Goal: Information Seeking & Learning: Learn about a topic

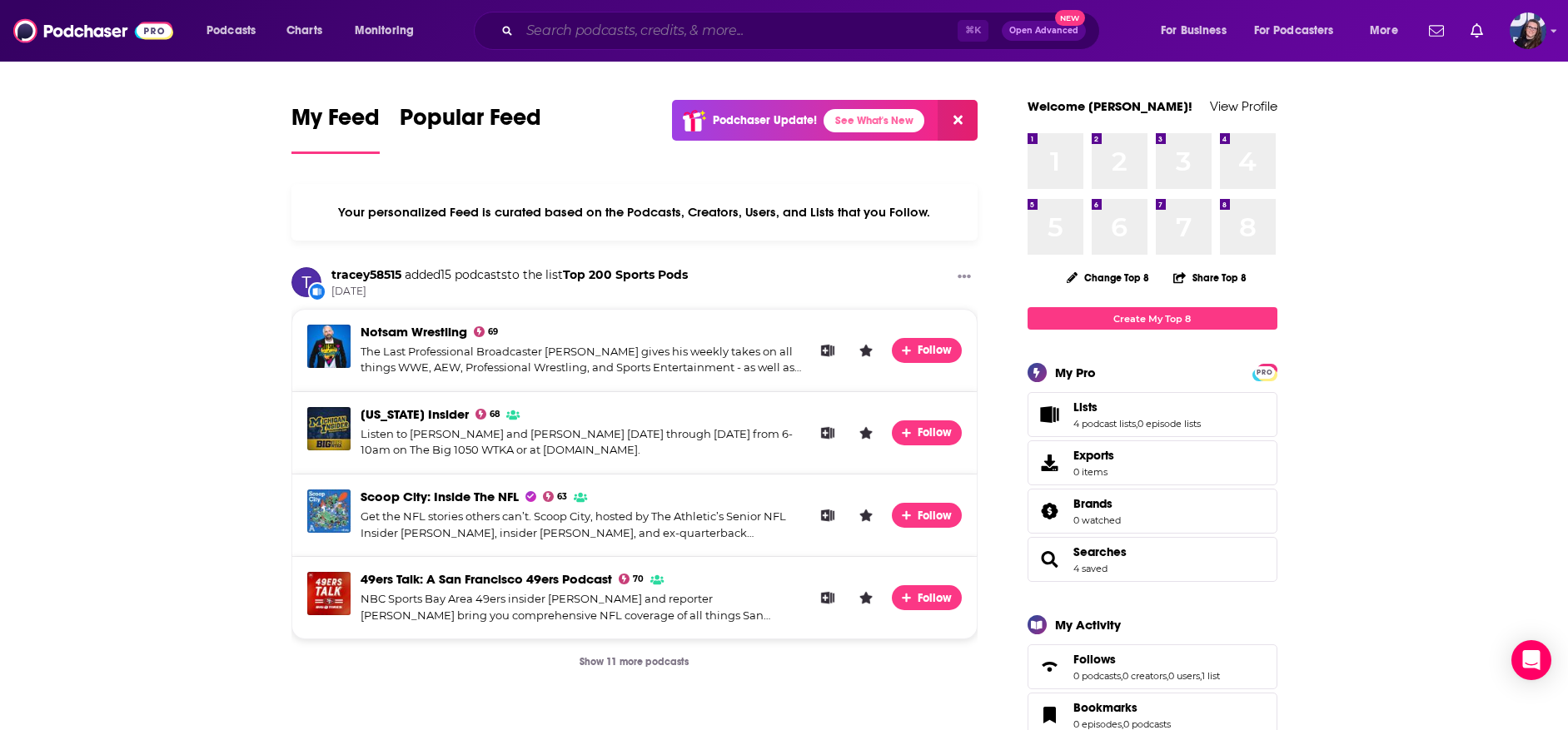
click at [616, 27] on input "Search podcasts, credits, & more..." at bounding box center [739, 31] width 438 height 27
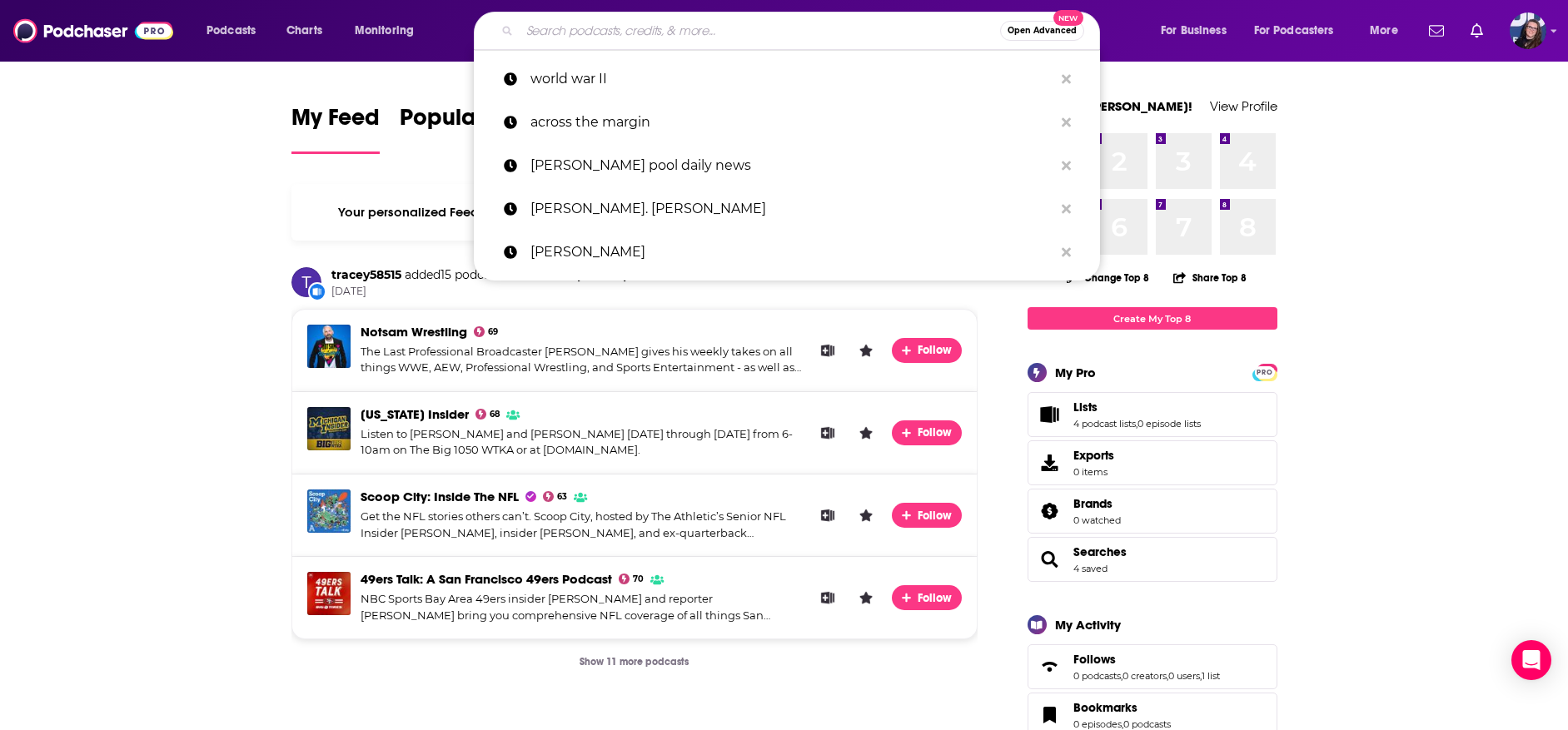
paste input "Our WW2 Dad"
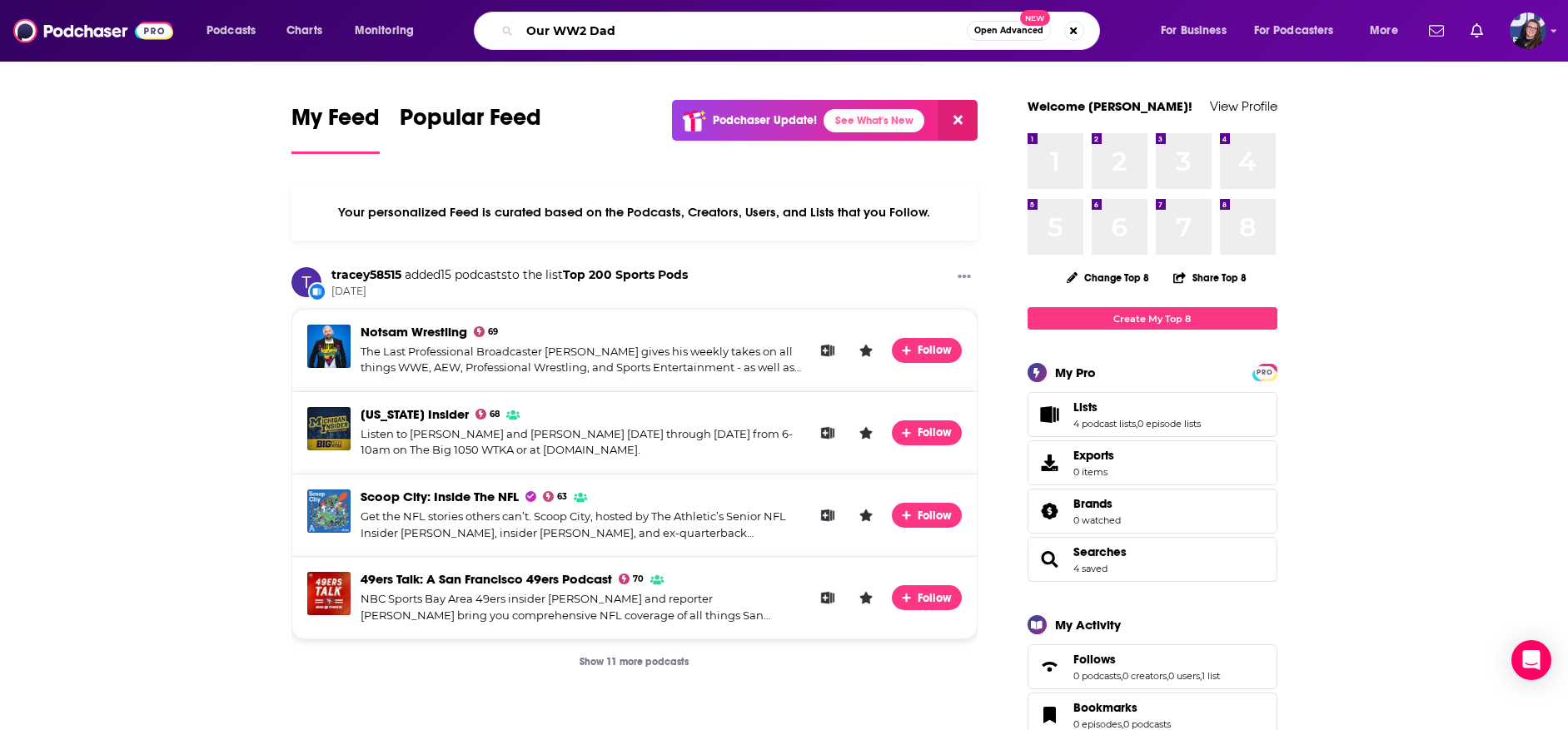
type input "Our WW2 Dad"
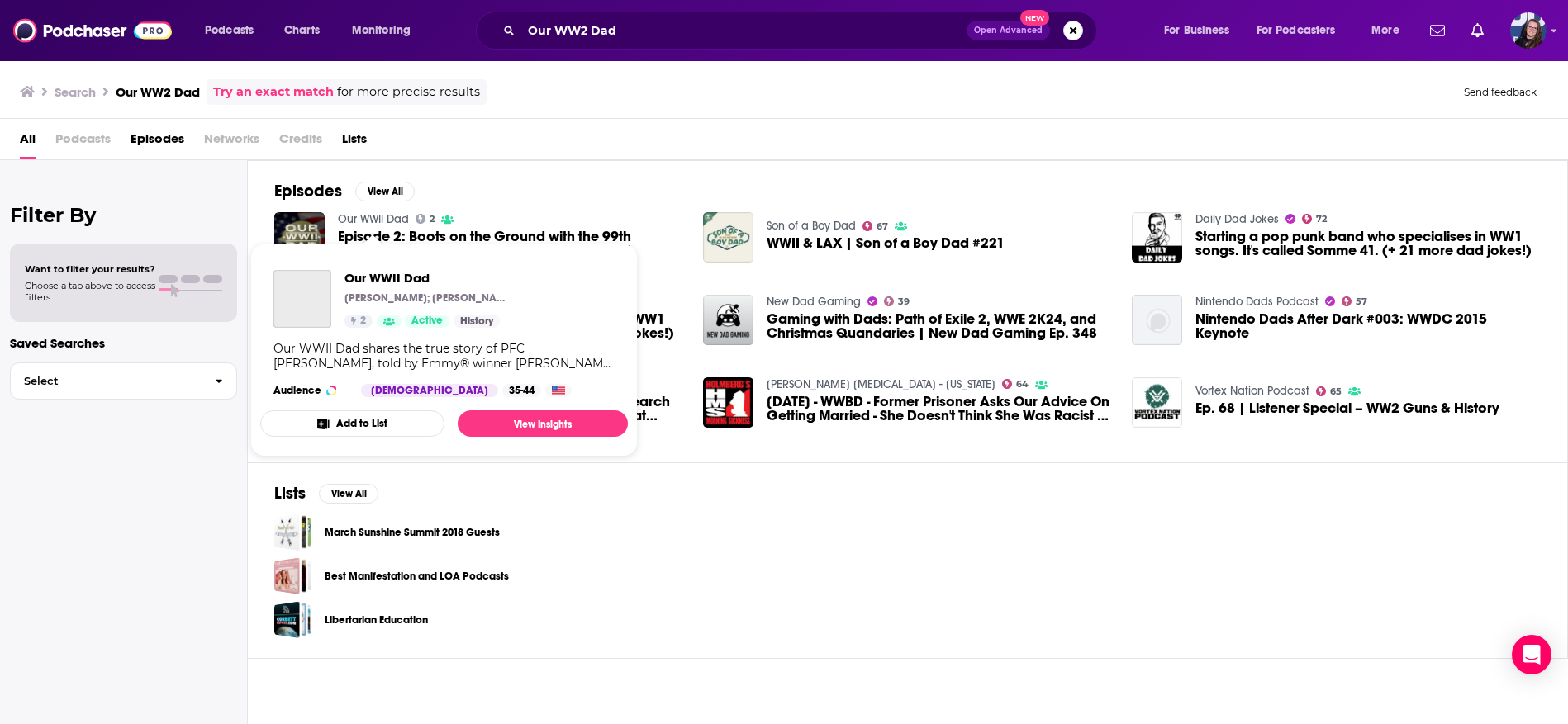
click at [347, 218] on link "Our WWII Dad" at bounding box center [373, 219] width 71 height 14
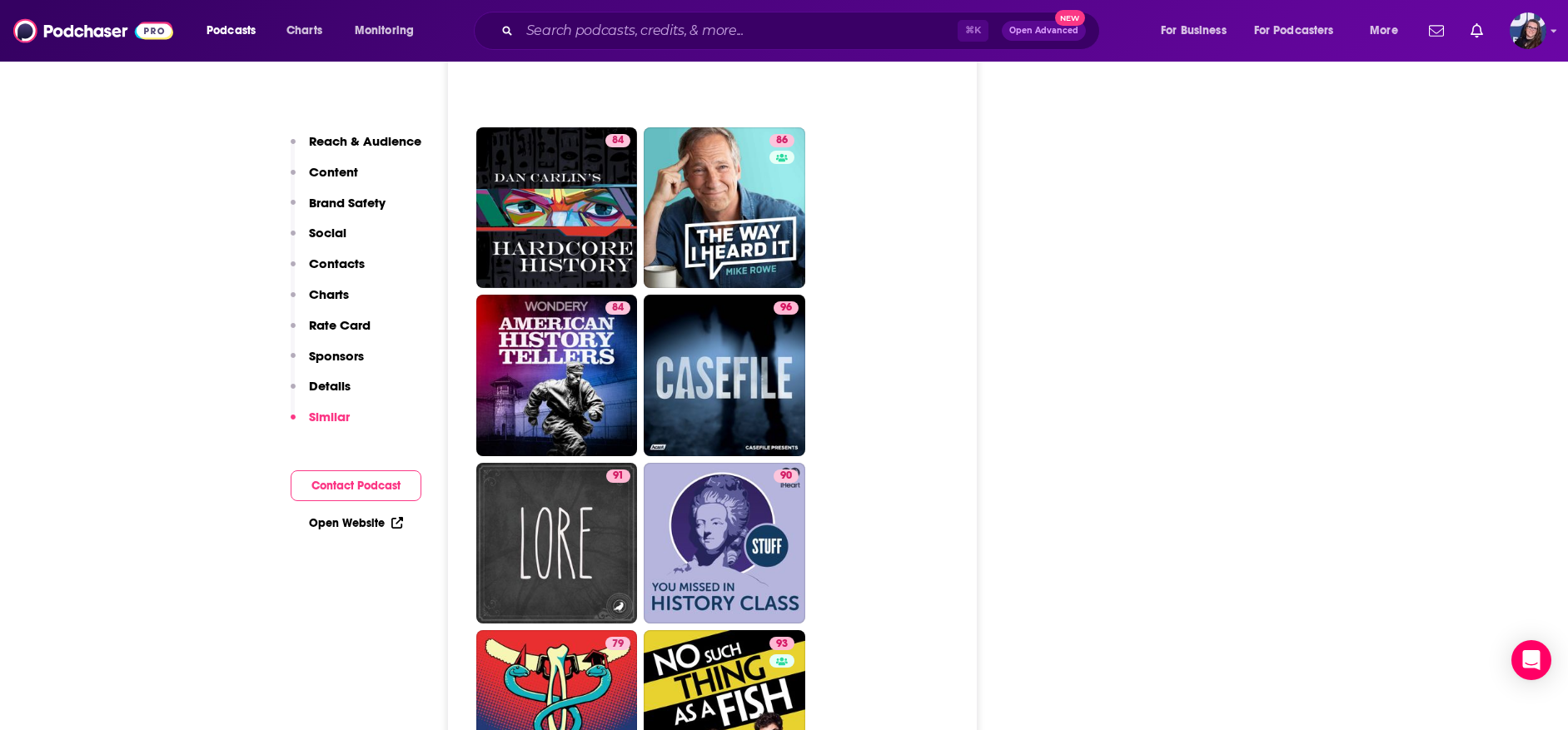
scroll to position [2730, 0]
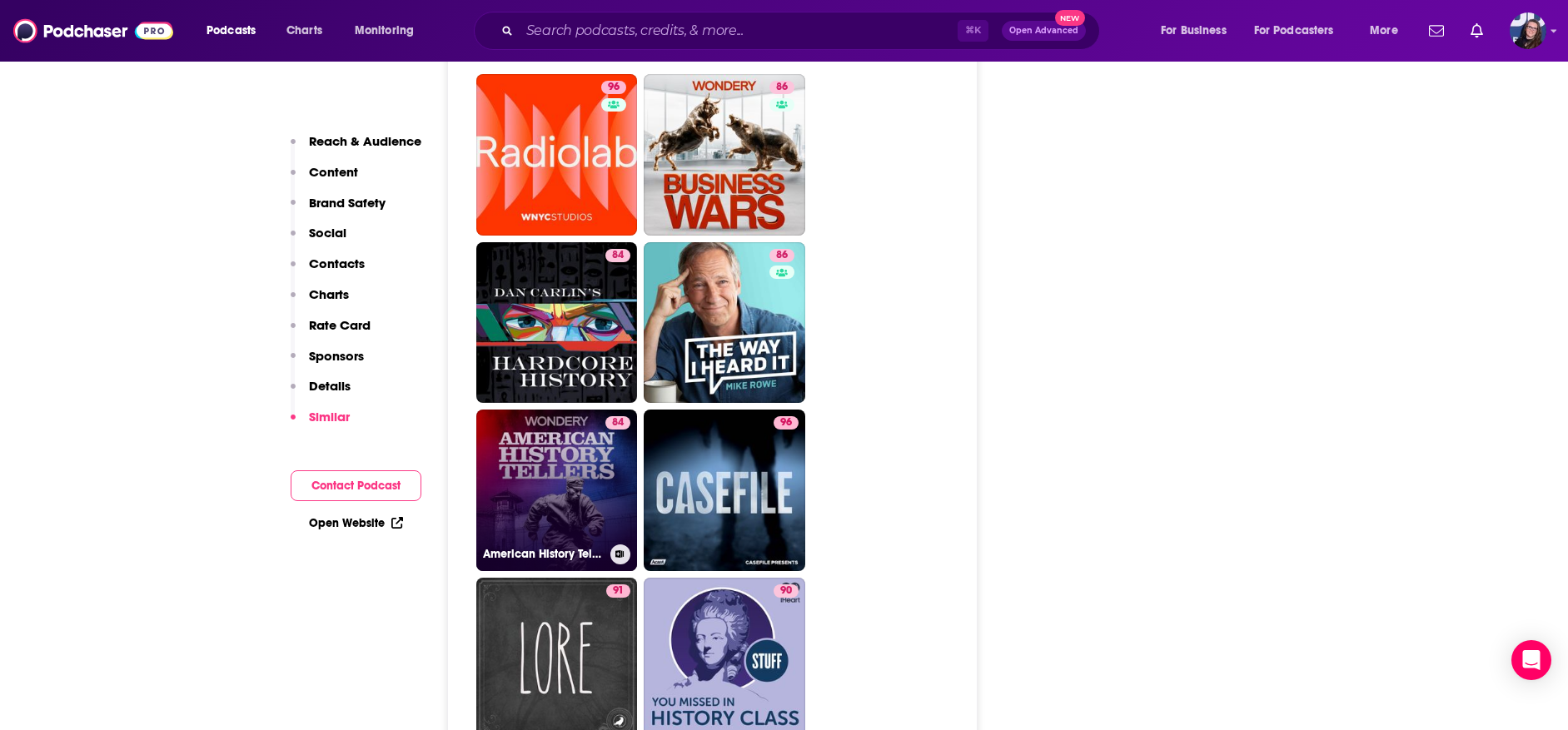
click at [536, 449] on link "84 American History Tellers" at bounding box center [557, 490] width 162 height 161
type input "[URL][DOMAIN_NAME]"
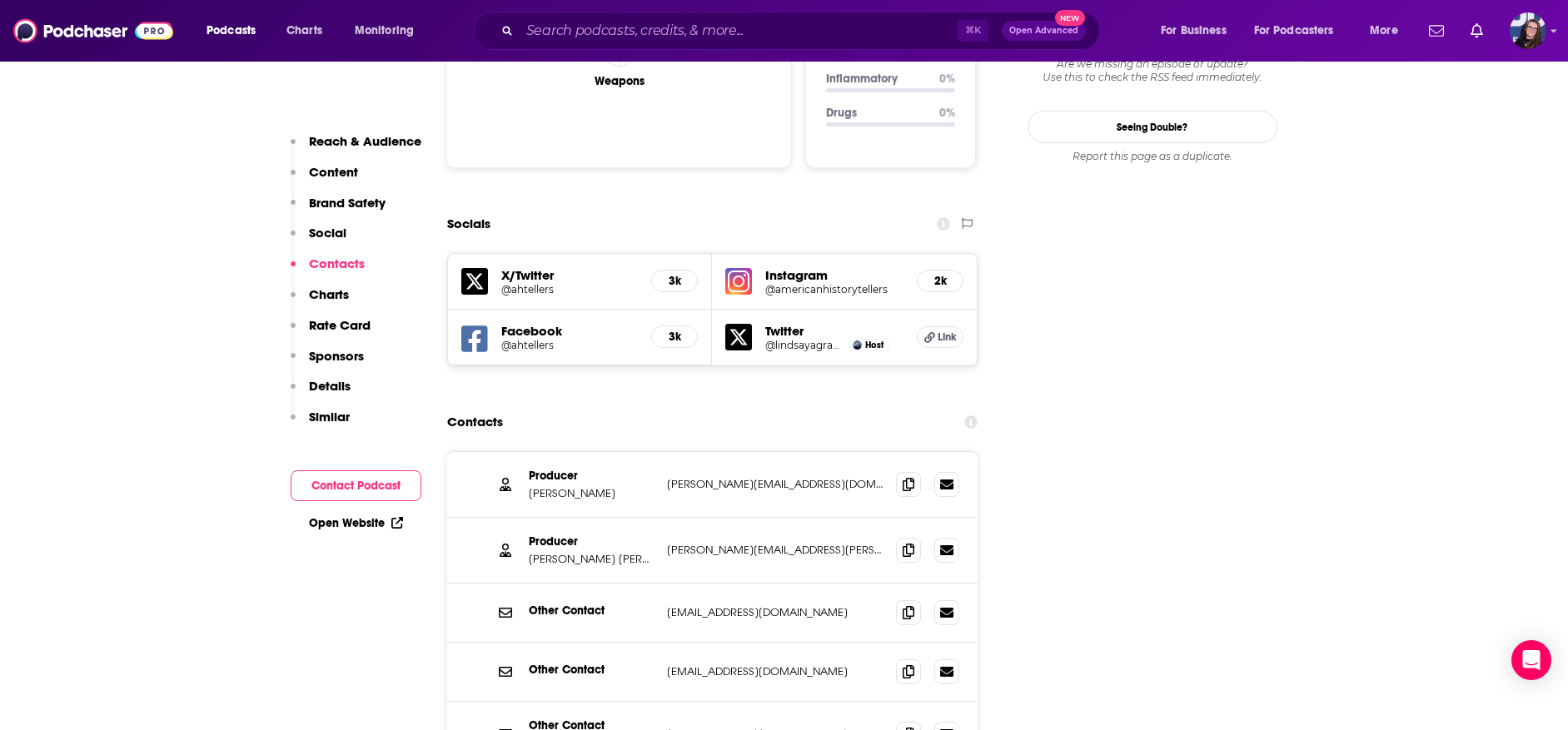
scroll to position [1805, 0]
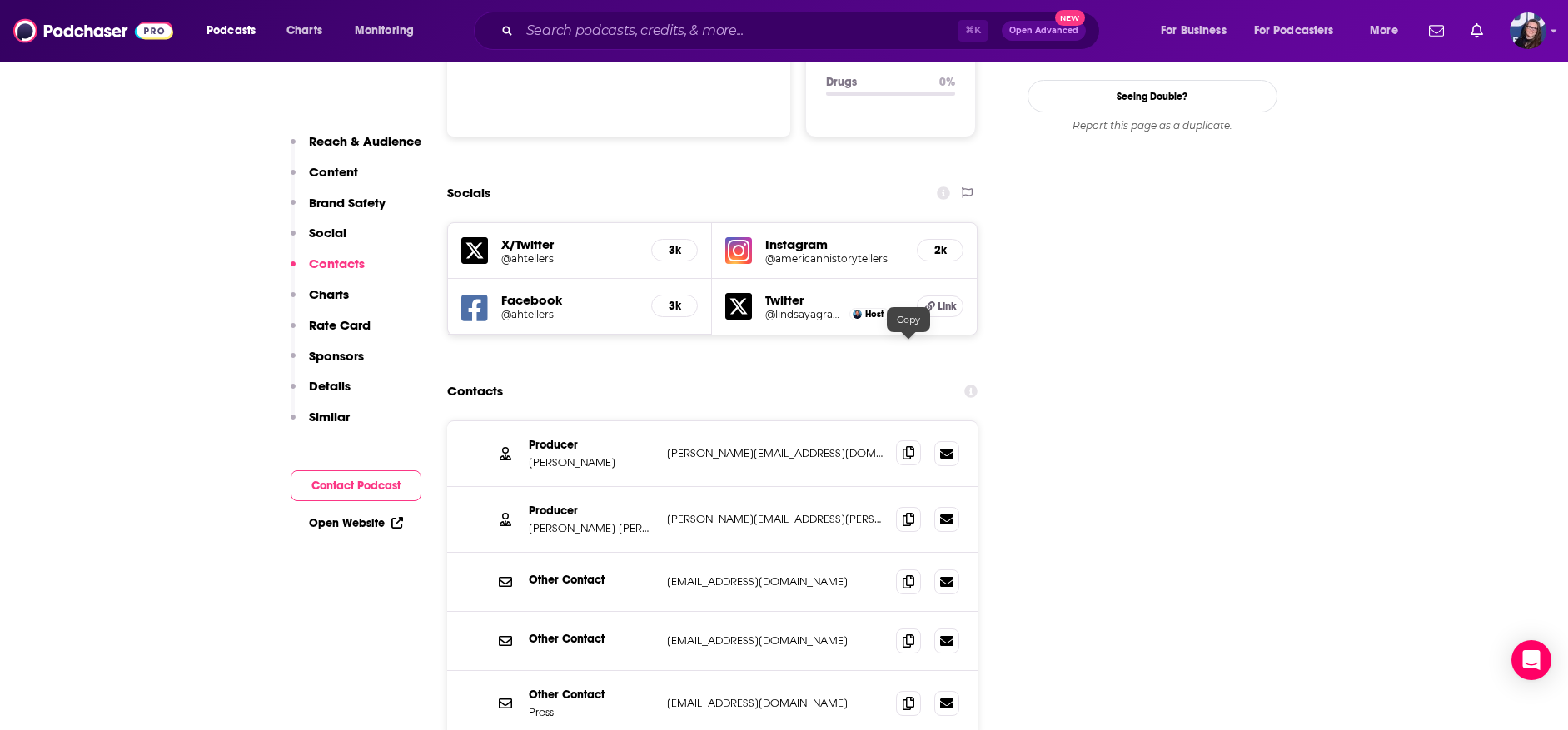
click at [912, 447] on icon at bounding box center [908, 453] width 12 height 13
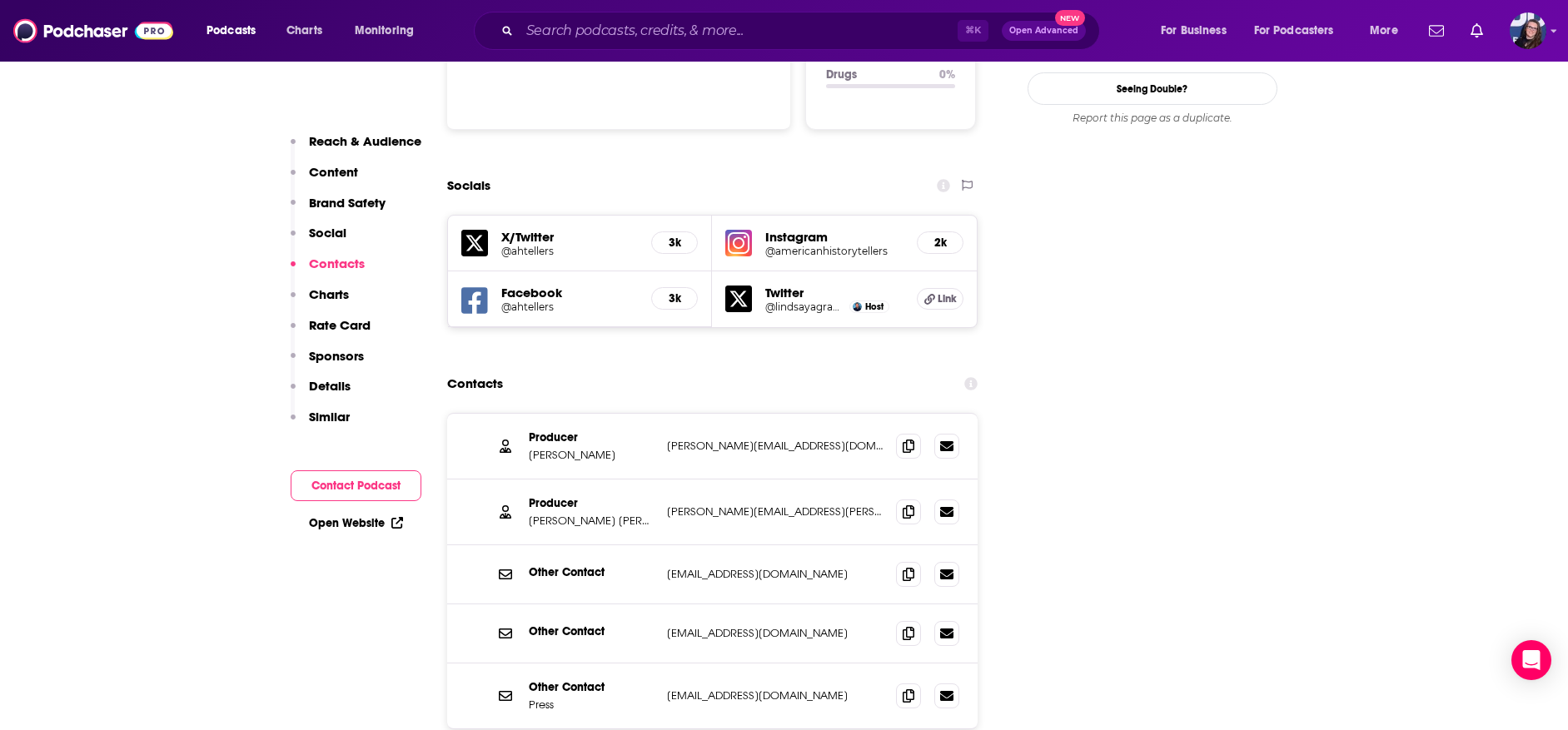
scroll to position [1815, 0]
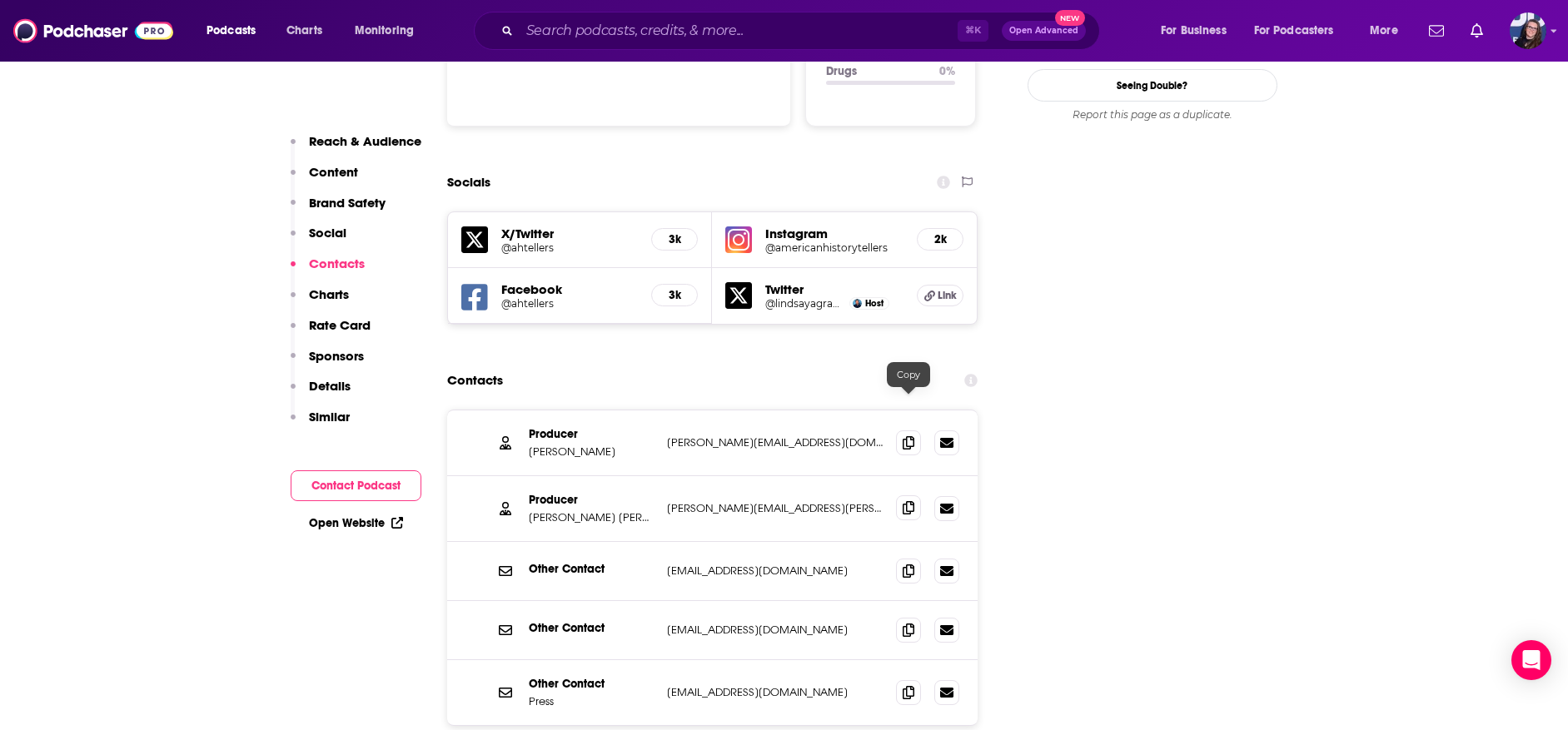
click at [912, 501] on icon at bounding box center [908, 508] width 12 height 13
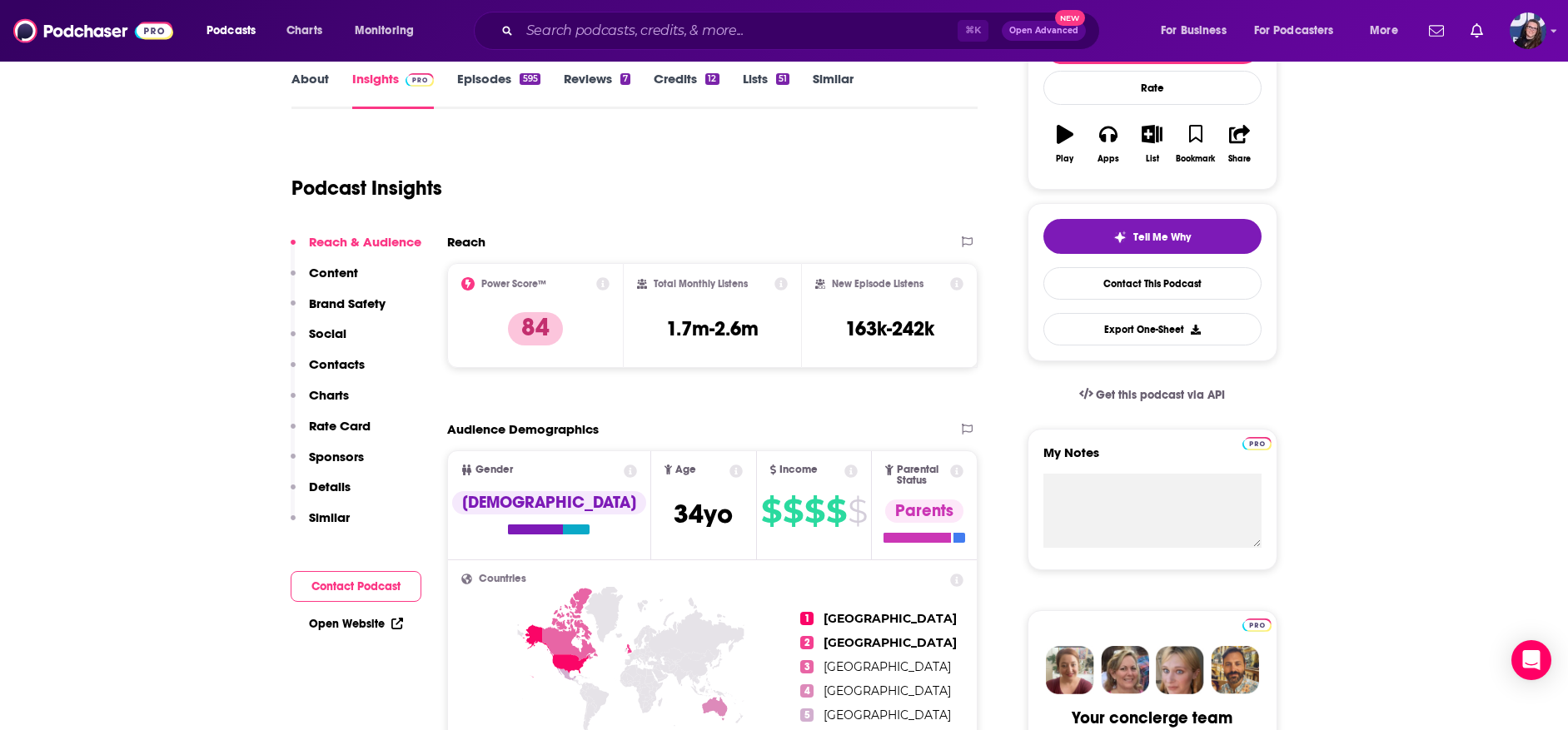
scroll to position [0, 0]
